Goal: Transaction & Acquisition: Purchase product/service

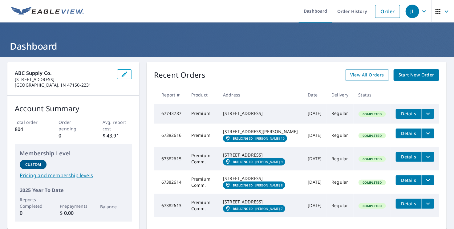
click at [398, 75] on span "Start New Order" at bounding box center [416, 75] width 36 height 8
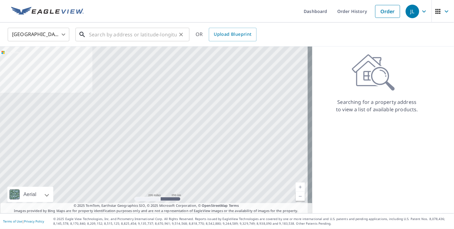
click at [153, 29] on input "text" at bounding box center [133, 34] width 88 height 17
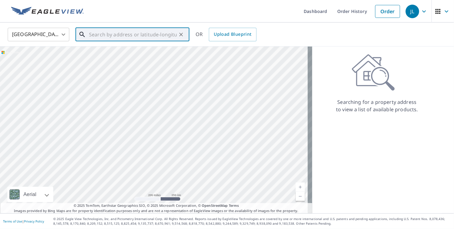
click at [153, 35] on input "text" at bounding box center [133, 34] width 88 height 17
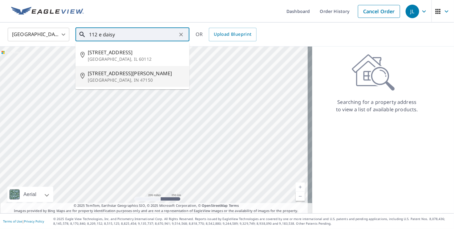
click at [120, 75] on span "[STREET_ADDRESS][PERSON_NAME]" at bounding box center [136, 73] width 97 height 7
type input "[STREET_ADDRESS][PERSON_NAME]"
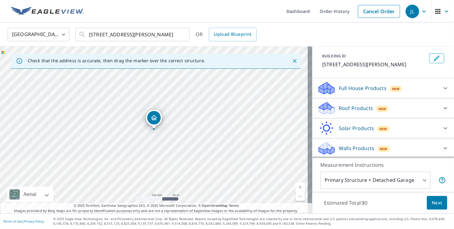
click at [354, 111] on div "Roof Products New" at bounding box center [377, 108] width 121 height 14
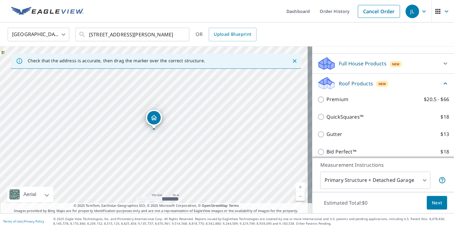
scroll to position [94, 0]
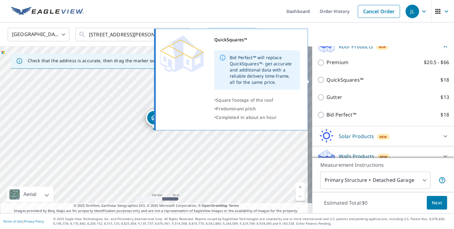
click at [334, 80] on p "QuickSquares™" at bounding box center [344, 80] width 37 height 8
click at [326, 80] on input "QuickSquares™ $18" at bounding box center [321, 79] width 9 height 7
checkbox input "true"
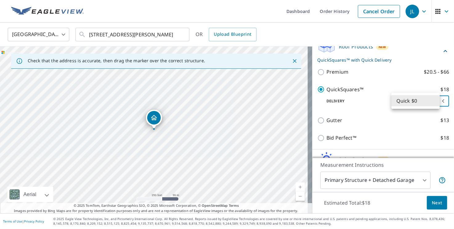
click at [414, 101] on body "JL JL Dashboard Order History Cancel Order JL [GEOGRAPHIC_DATA] [GEOGRAPHIC_DAT…" at bounding box center [227, 114] width 454 height 229
click at [414, 101] on li "Quick $0" at bounding box center [415, 100] width 48 height 11
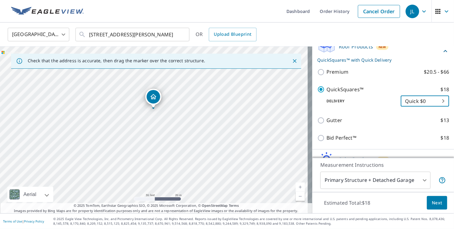
click at [435, 204] on span "Next" at bounding box center [436, 203] width 10 height 8
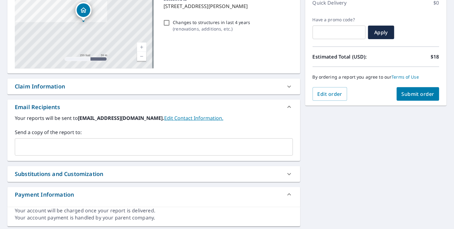
scroll to position [92, 0]
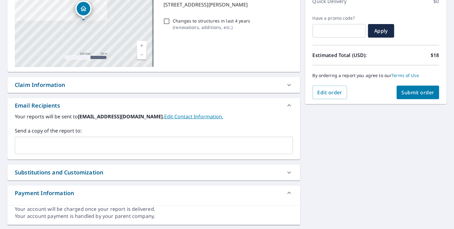
click at [403, 94] on span "Submit order" at bounding box center [417, 92] width 33 height 7
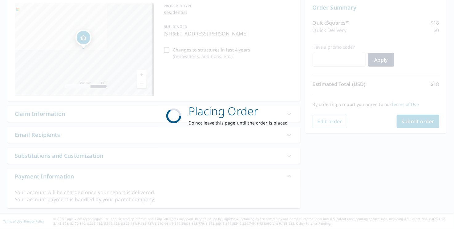
scroll to position [63, 0]
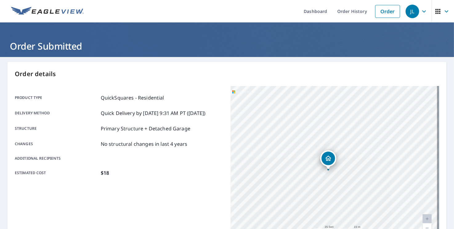
drag, startPoint x: 338, startPoint y: 124, endPoint x: 336, endPoint y: 210, distance: 85.9
click at [336, 210] on div "[STREET_ADDRESS][PERSON_NAME]" at bounding box center [334, 163] width 208 height 154
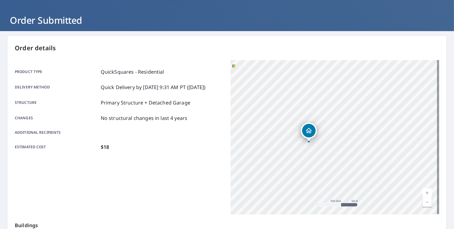
scroll to position [62, 0]
